Goal: Information Seeking & Learning: Check status

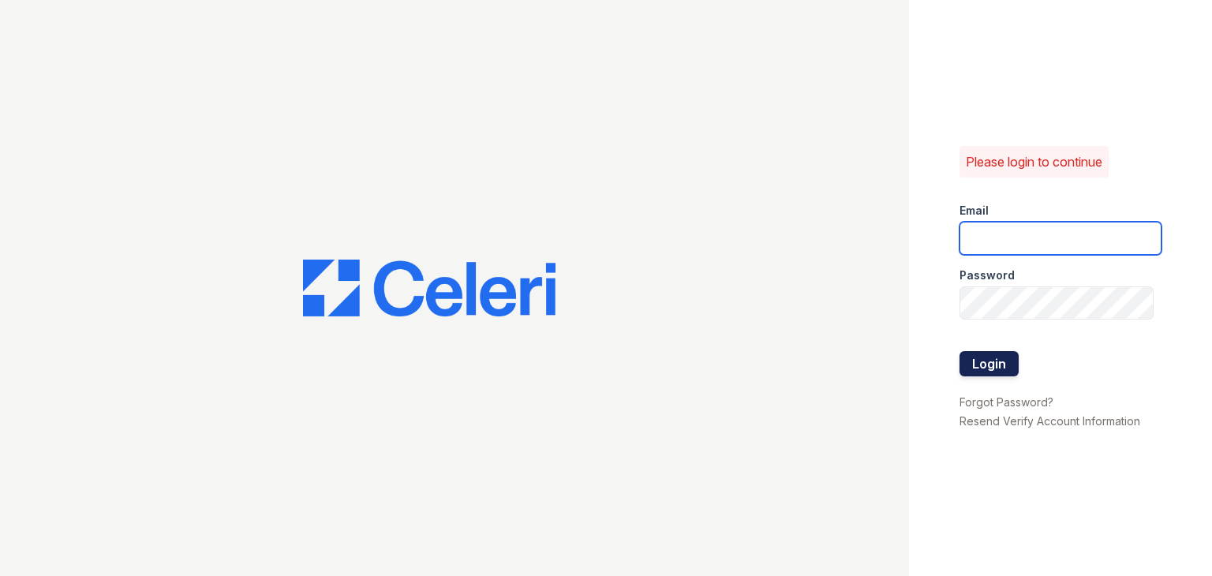
type input "[EMAIL_ADDRESS][DOMAIN_NAME]"
click at [987, 359] on button "Login" at bounding box center [988, 363] width 59 height 25
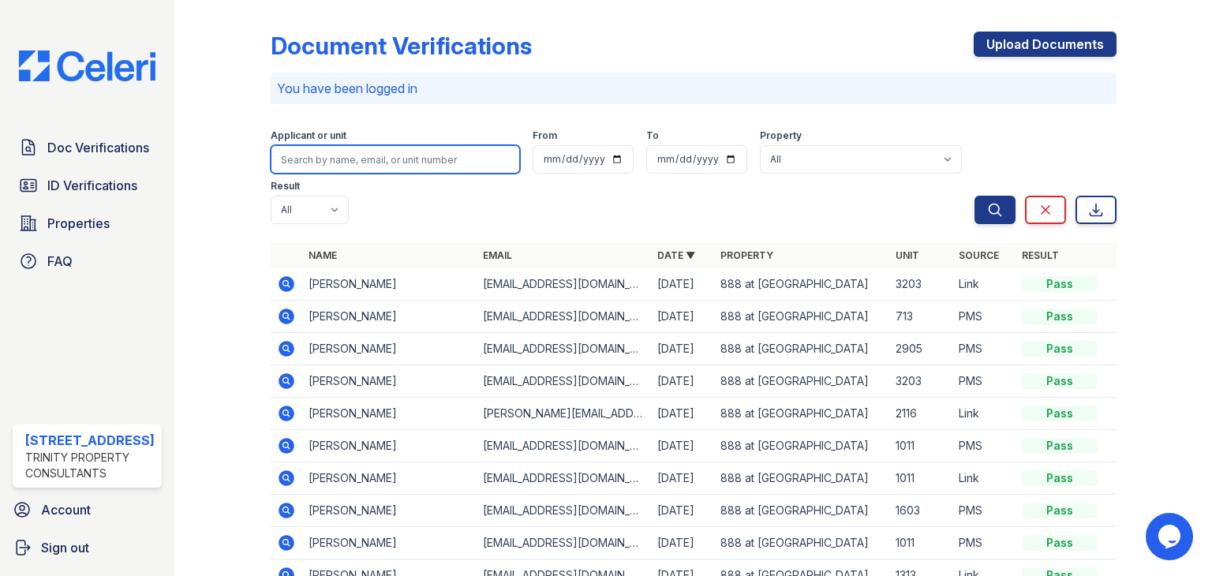
click at [316, 159] on input "search" at bounding box center [395, 159] width 249 height 28
type input "[PERSON_NAME]"
click at [974, 196] on button "Search" at bounding box center [994, 210] width 41 height 28
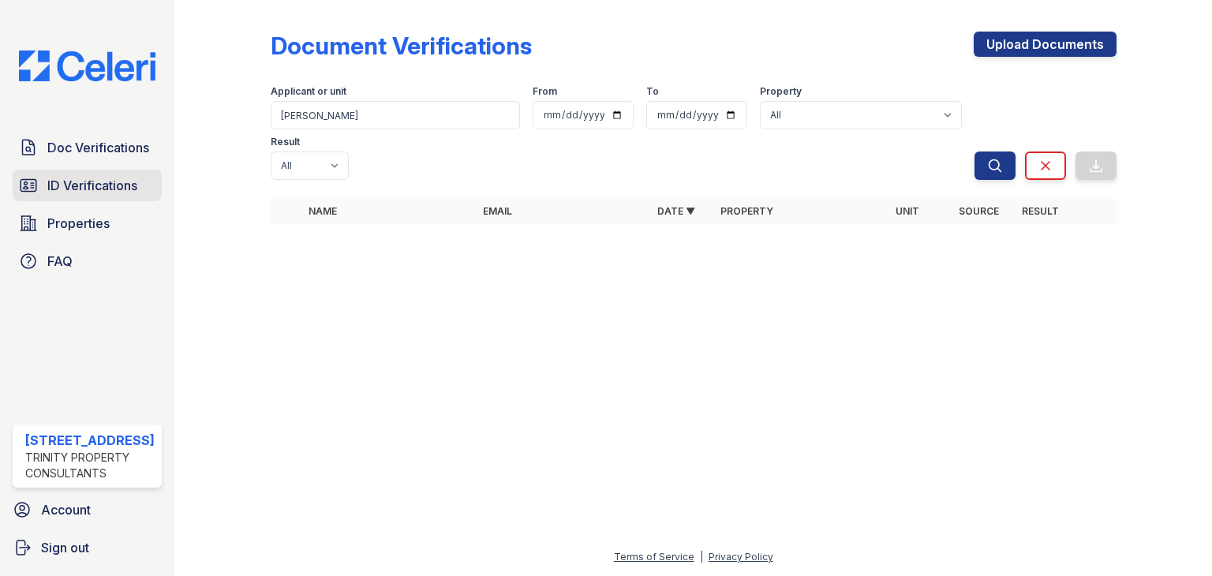
click at [48, 189] on span "ID Verifications" at bounding box center [92, 185] width 90 height 19
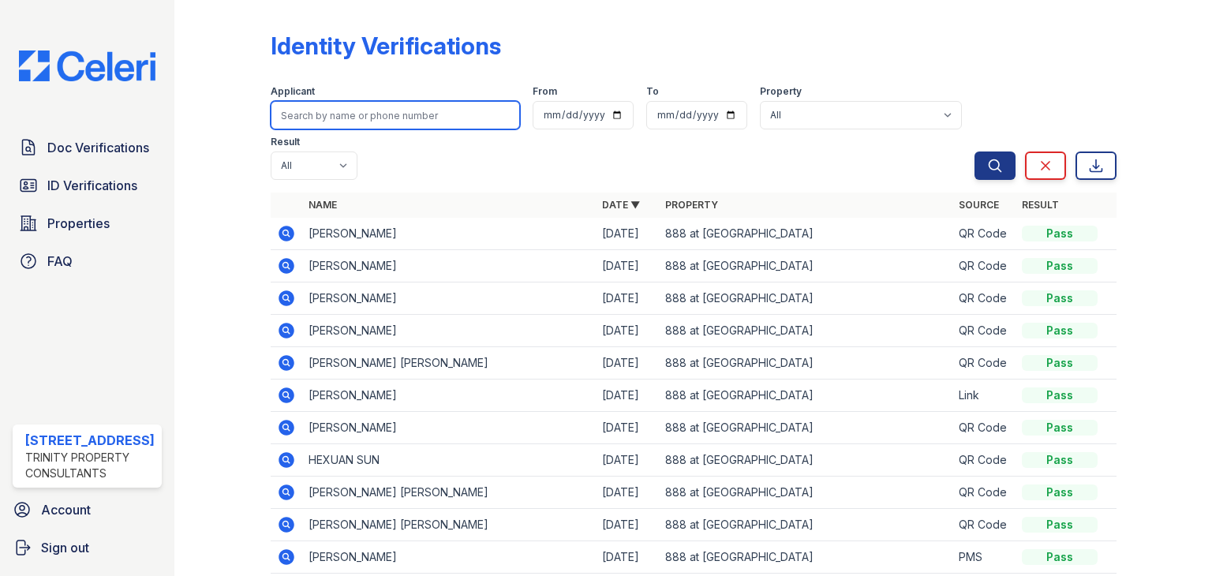
click at [329, 114] on input "search" at bounding box center [395, 115] width 249 height 28
type input "berrios"
click at [974, 151] on button "Search" at bounding box center [994, 165] width 41 height 28
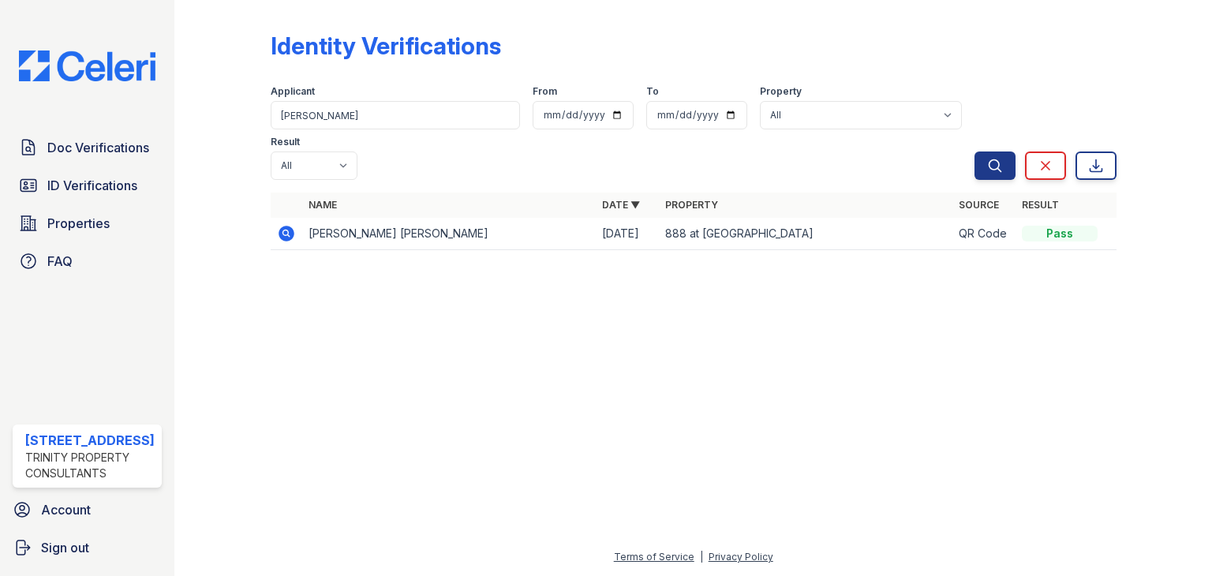
click at [507, 218] on td "LAURA ESTEPHANY MENERA BERRIOS" at bounding box center [449, 234] width 294 height 32
drag, startPoint x: 360, startPoint y: 114, endPoint x: 201, endPoint y: 126, distance: 159.1
click at [201, 125] on div "Identity Verifications Filter Applicant berrios From To Property All 888 at Gra…" at bounding box center [693, 145] width 987 height 291
type input "j"
type input "justine"
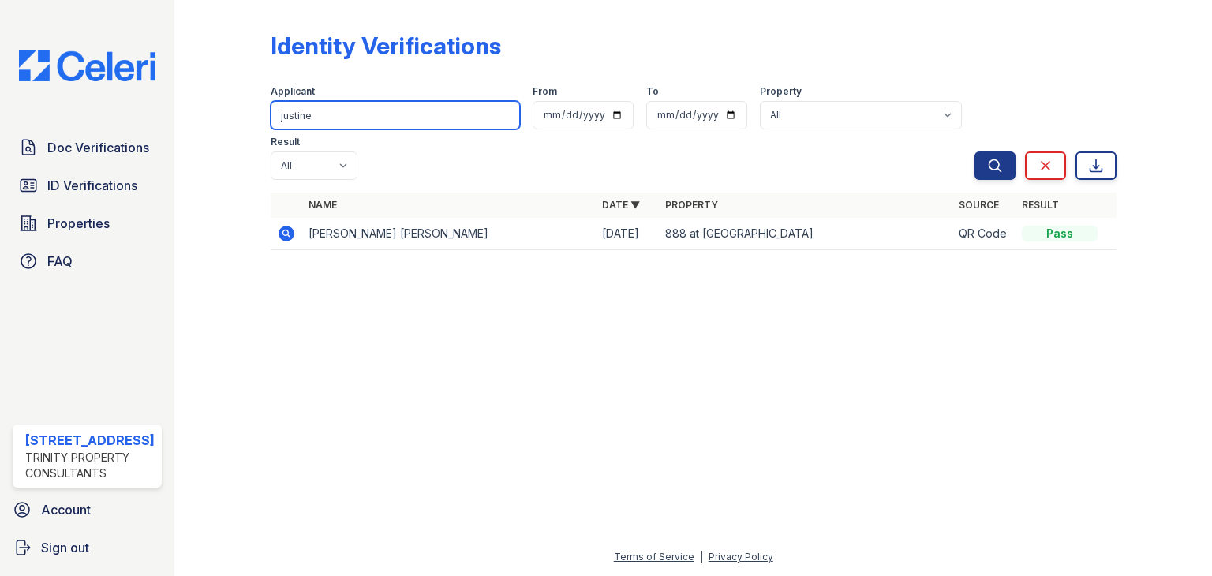
click at [974, 151] on button "Search" at bounding box center [994, 165] width 41 height 28
